Goal: Communication & Community: Connect with others

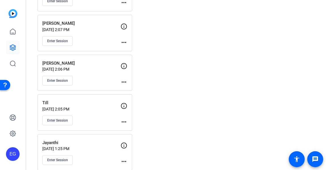
scroll to position [238, 0]
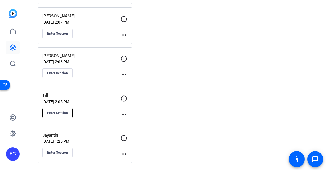
click at [60, 113] on span "Enter Session" at bounding box center [57, 113] width 21 height 5
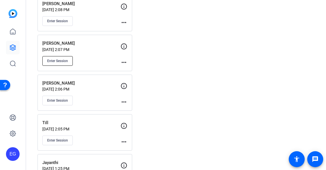
click at [57, 59] on span "Enter Session" at bounding box center [57, 61] width 21 height 5
click at [63, 59] on span "Enter Session" at bounding box center [57, 61] width 21 height 5
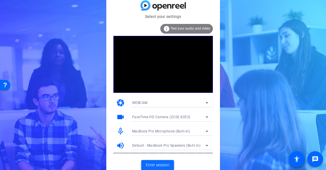
click at [156, 162] on span "Enter session" at bounding box center [158, 165] width 24 height 6
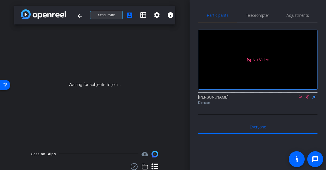
click at [110, 15] on span "Send invite" at bounding box center [106, 15] width 17 height 5
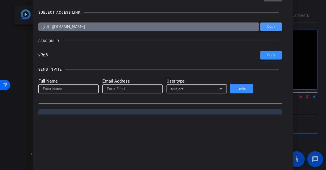
click at [267, 26] on span "Copy" at bounding box center [271, 26] width 8 height 4
click at [267, 55] on span "Copy" at bounding box center [271, 55] width 8 height 4
click at [261, 24] on span at bounding box center [272, 27] width 22 height 14
click at [267, 54] on span "Copy" at bounding box center [271, 55] width 8 height 4
click at [267, 27] on span "Copy" at bounding box center [271, 26] width 8 height 4
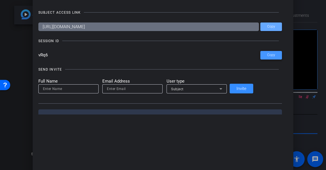
click at [267, 57] on span "Copy" at bounding box center [271, 55] width 8 height 4
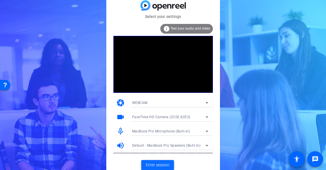
click at [157, 163] on span "Enter session" at bounding box center [158, 165] width 24 height 6
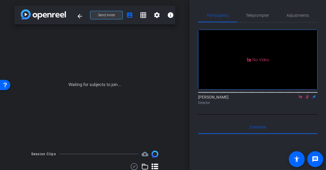
click at [102, 13] on span "Send invite" at bounding box center [106, 15] width 17 height 5
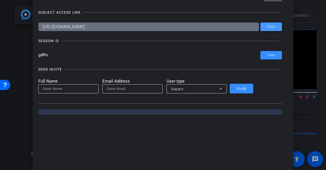
click at [267, 25] on span "Copy" at bounding box center [271, 26] width 8 height 4
click at [267, 55] on span "Copy" at bounding box center [271, 55] width 8 height 4
click at [267, 25] on span "Copy" at bounding box center [271, 26] width 8 height 4
click at [267, 55] on span "Copy" at bounding box center [271, 55] width 8 height 4
click at [267, 27] on span "Copy" at bounding box center [271, 26] width 8 height 4
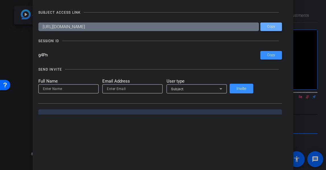
click at [30, 42] on div at bounding box center [163, 85] width 326 height 170
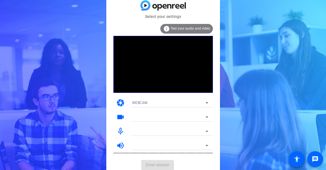
scroll to position [2, 0]
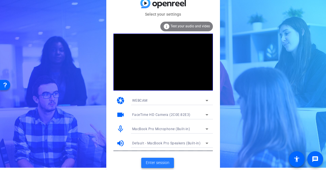
click at [153, 161] on span "Enter session" at bounding box center [158, 163] width 24 height 6
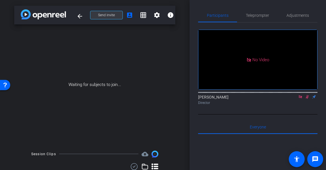
click at [103, 13] on span "Send invite" at bounding box center [106, 15] width 17 height 5
